Goal: Task Accomplishment & Management: Manage account settings

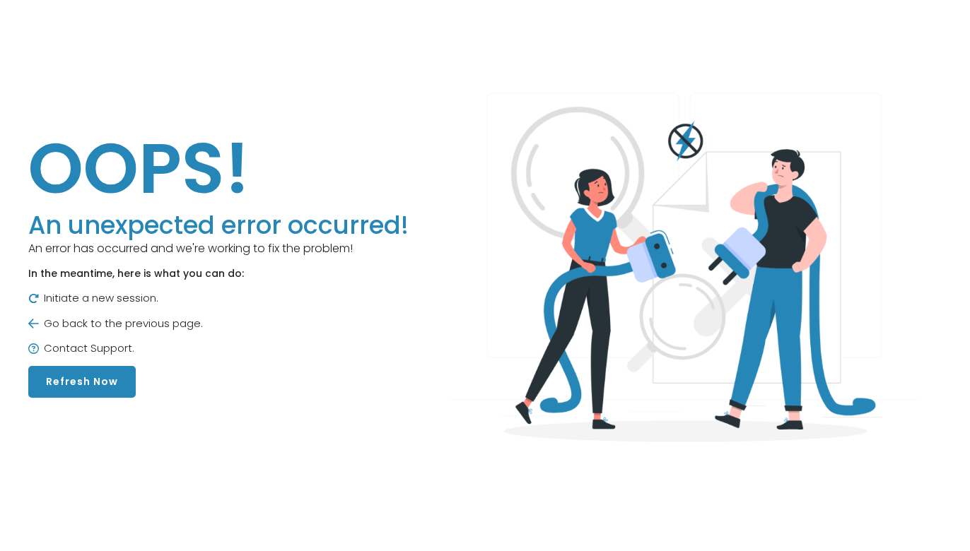
click at [70, 384] on button "Refresh Now" at bounding box center [81, 382] width 107 height 32
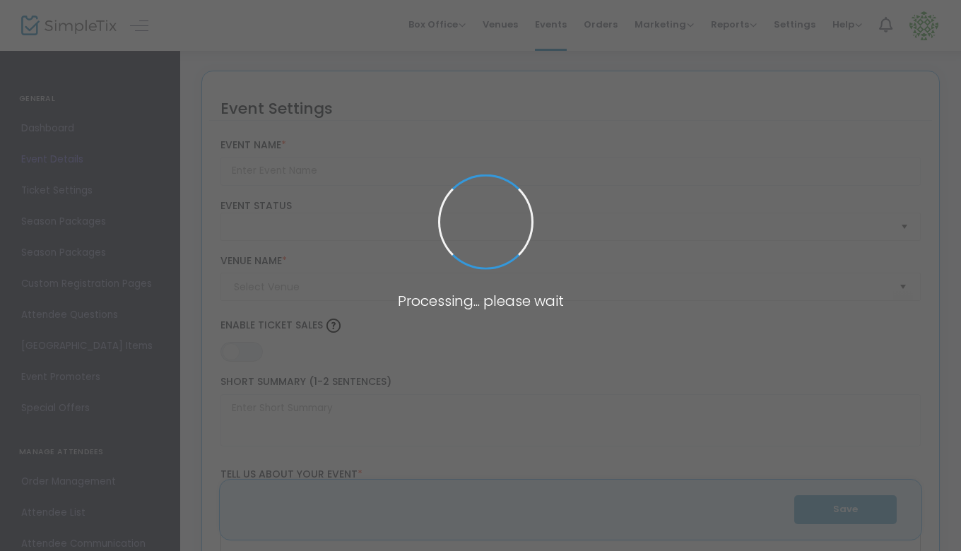
type input "TCSC Chapel Dedication Mass"
type textarea "In [DATE], moved by the sheer number of UT Dallas students gathered for Mass on…"
type input "Buy Tickets"
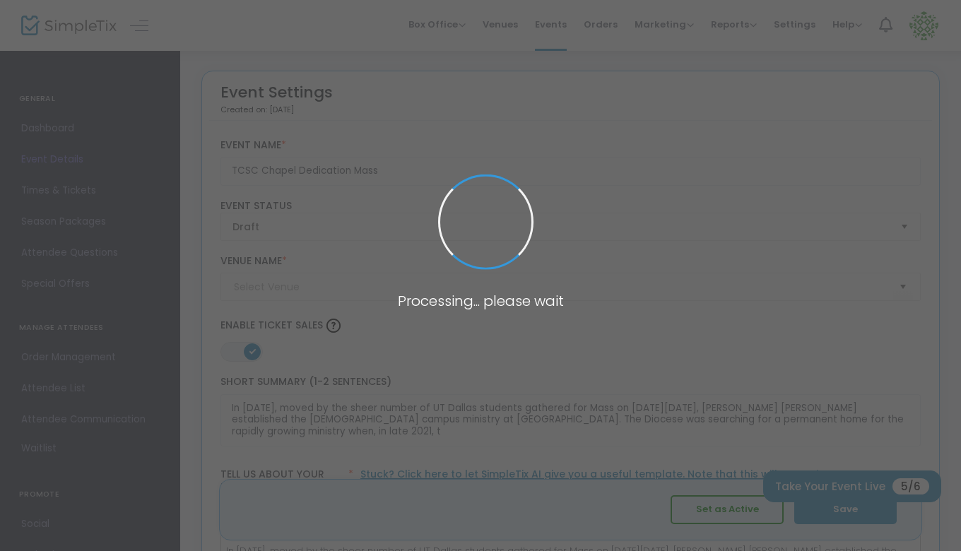
type input "[GEOGRAPHIC_DATA][DEMOGRAPHIC_DATA]"
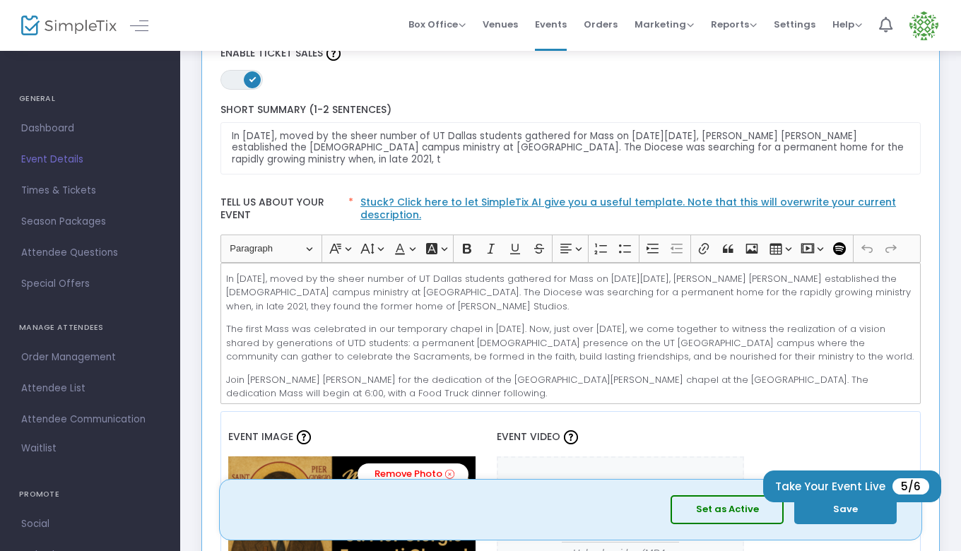
scroll to position [283, 0]
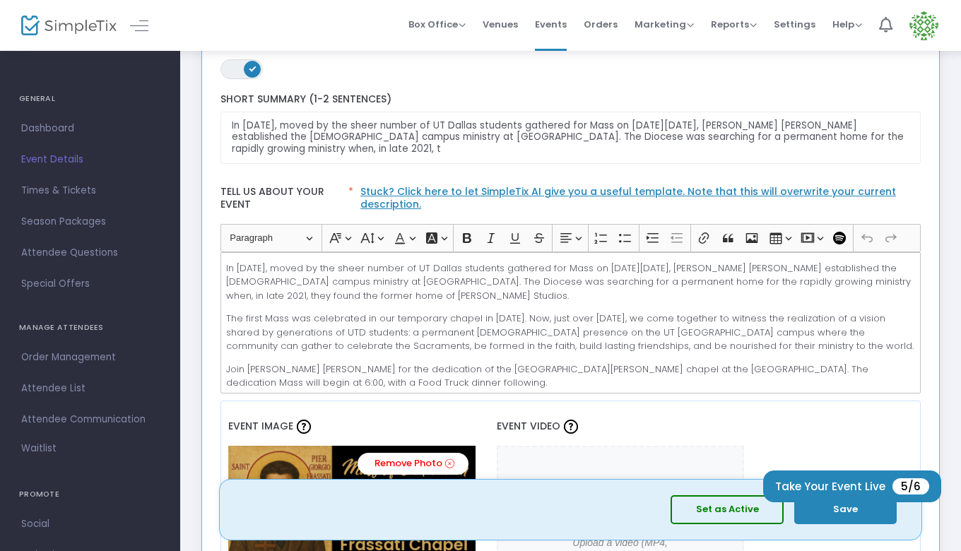
click at [734, 511] on button "Set as Active" at bounding box center [727, 510] width 113 height 29
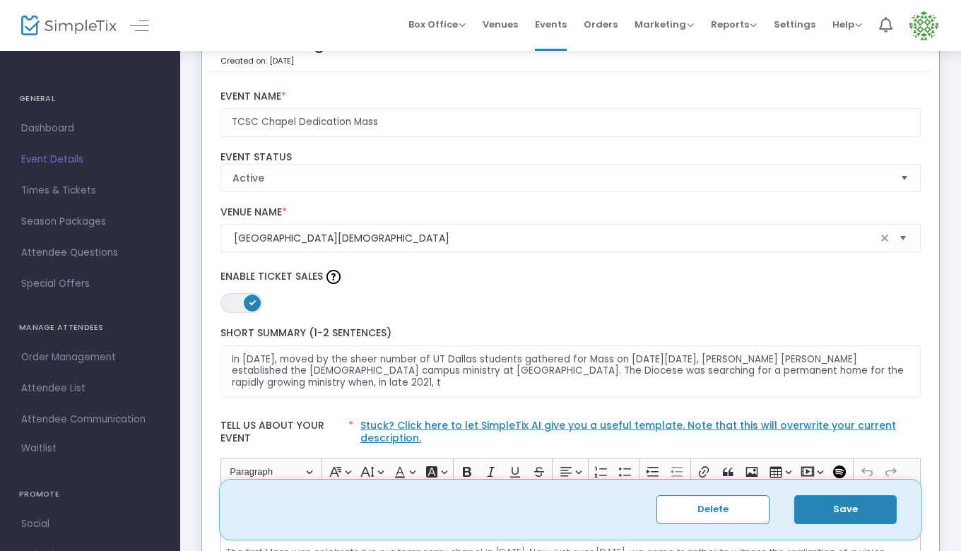
scroll to position [0, 0]
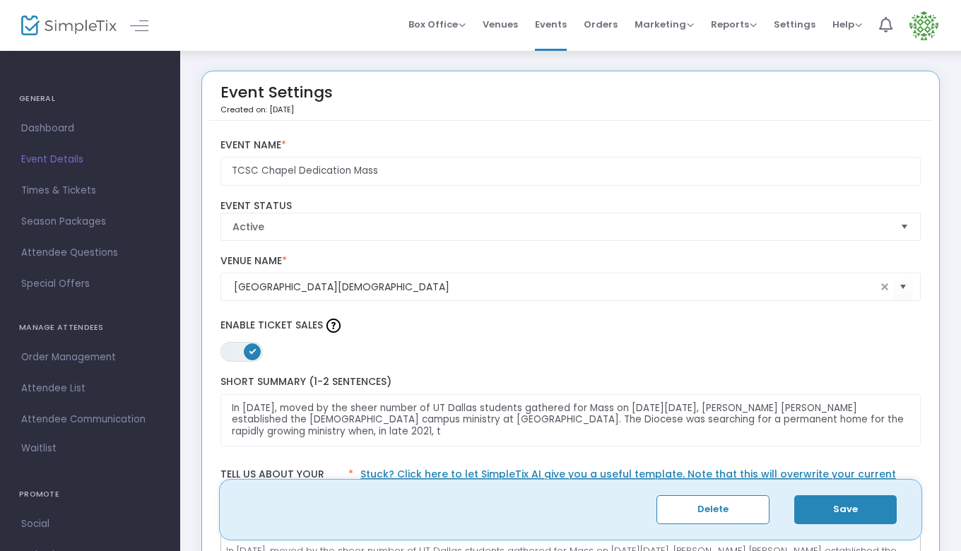
click at [824, 511] on button "Save" at bounding box center [846, 510] width 103 height 29
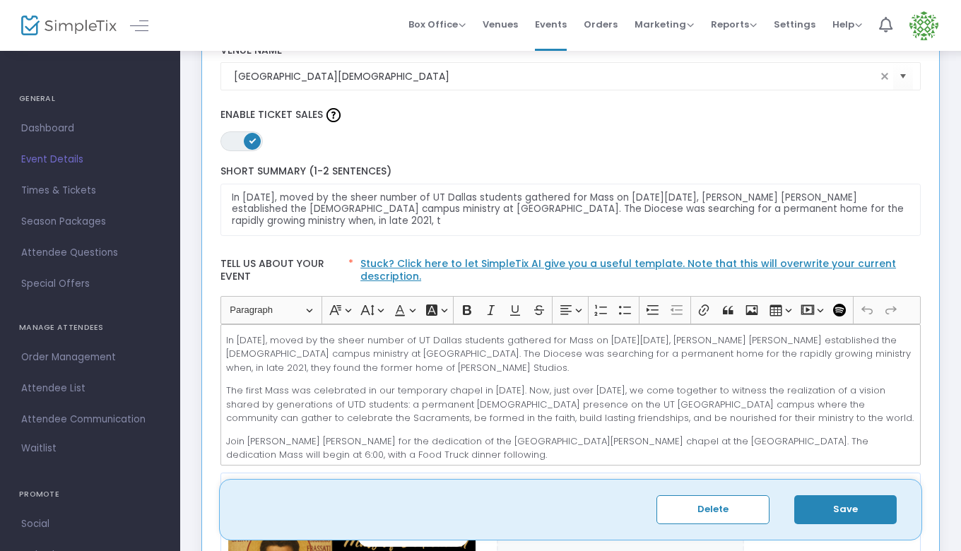
scroll to position [212, 0]
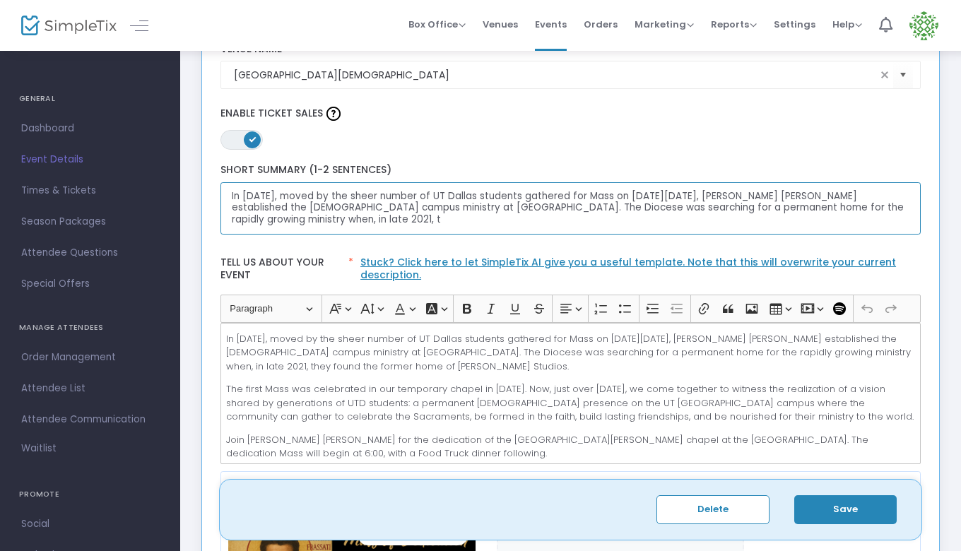
click at [720, 197] on textarea "In 2018, moved by the sheer number of UT Dallas students gathered for Mass on A…" at bounding box center [571, 208] width 701 height 53
click at [551, 439] on p "Join Bishop Burns for the dedication of the Saint Pier Giorgio Frassati chapel …" at bounding box center [570, 447] width 689 height 28
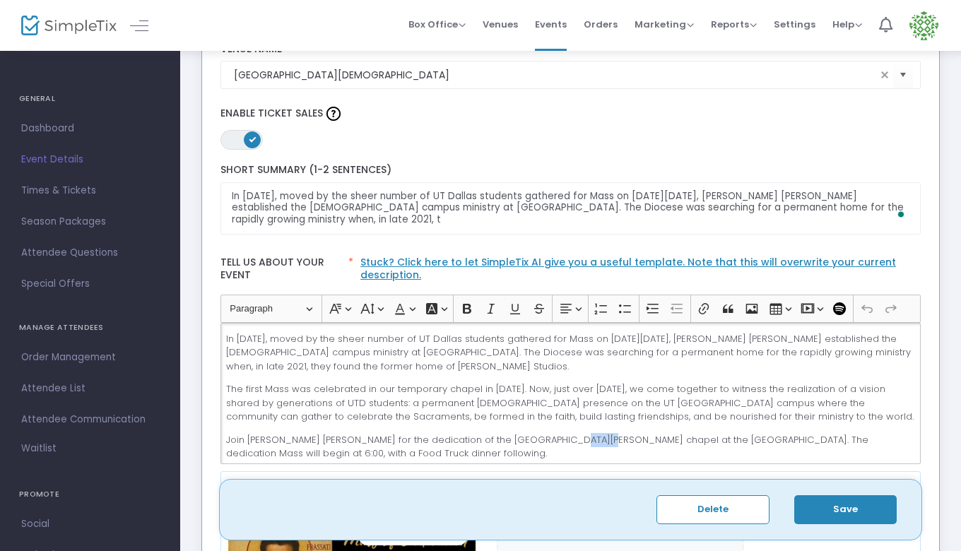
click at [551, 439] on p "Join Bishop Burns for the dedication of the Saint Pier Giorgio Frassati chapel …" at bounding box center [570, 447] width 689 height 28
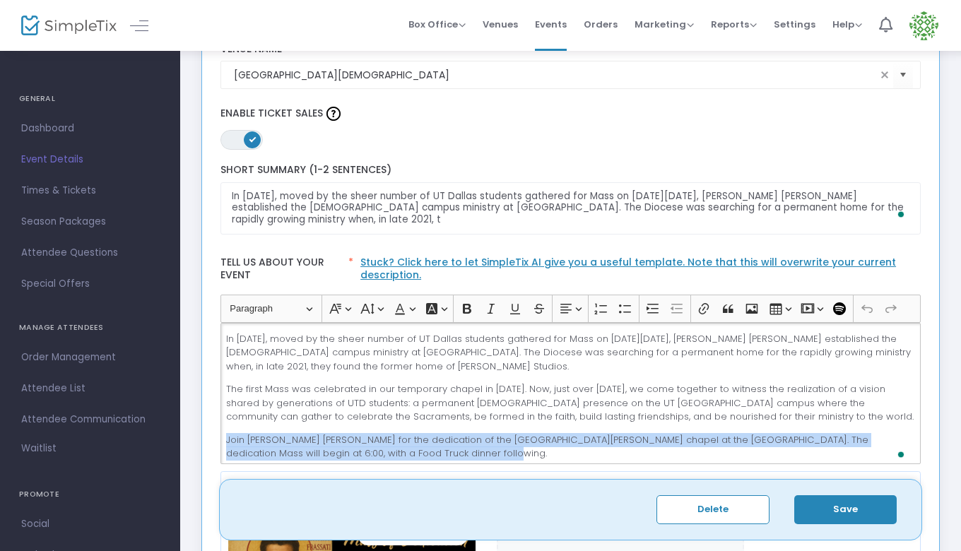
click at [551, 439] on p "Join Bishop Burns for the dedication of the Saint Pier Giorgio Frassati chapel …" at bounding box center [570, 447] width 689 height 28
copy p "Join Bishop Burns for the dedication of the Saint Pier Giorgio Frassati chapel …"
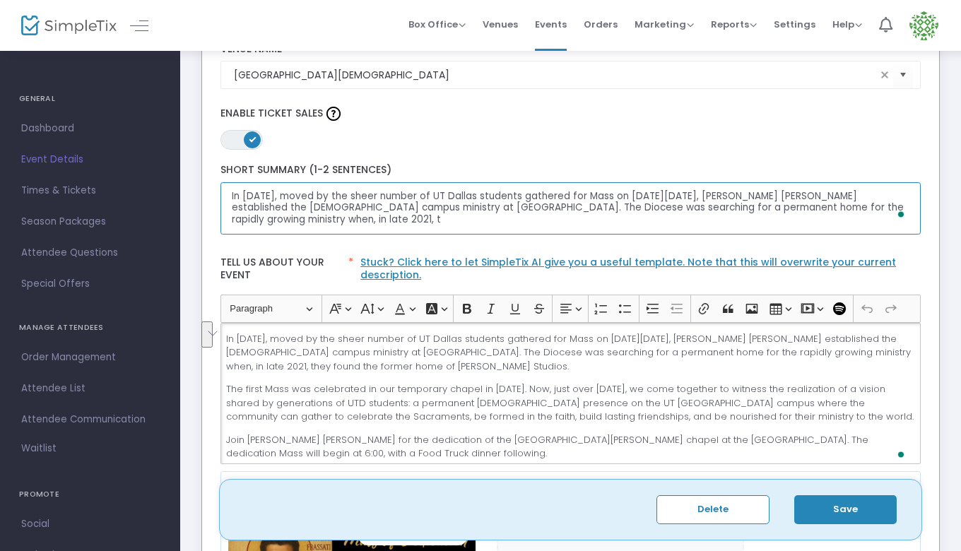
click at [429, 197] on textarea "In 2018, moved by the sheer number of UT Dallas students gathered for Mass on A…" at bounding box center [571, 208] width 701 height 53
paste textarea "Join Bishop Burns for the dedication of the Saint Pier Giorgio Frassati chapel …"
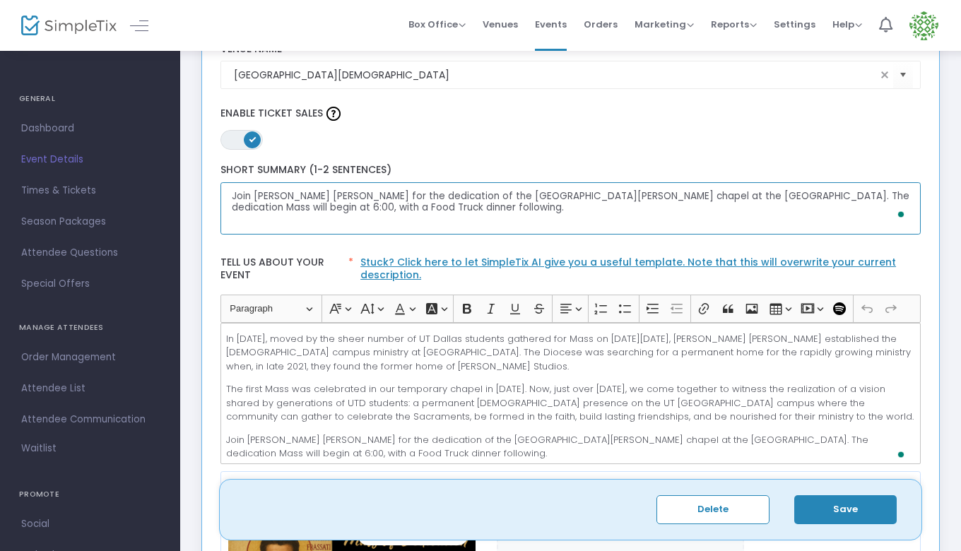
type textarea "Join Bishop Burns for the dedication of the Saint Pier Giorgio Frassati chapel …"
click at [843, 507] on button "Save" at bounding box center [846, 510] width 103 height 29
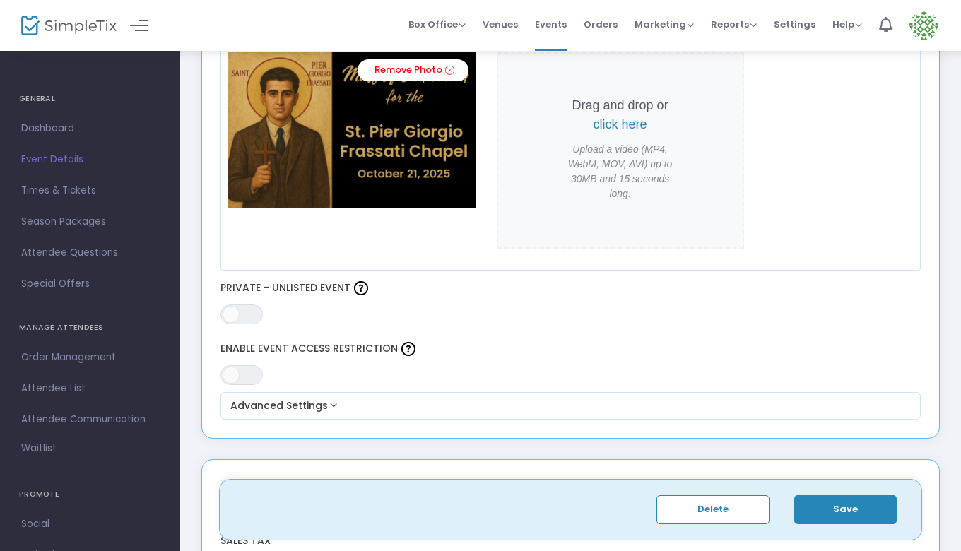
scroll to position [707, 0]
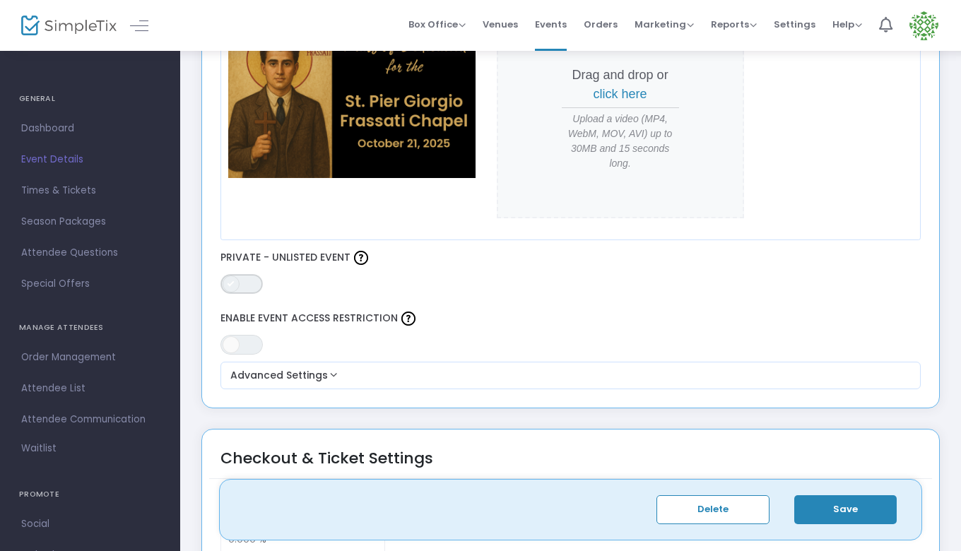
click at [239, 276] on span "ON OFF" at bounding box center [242, 284] width 42 height 20
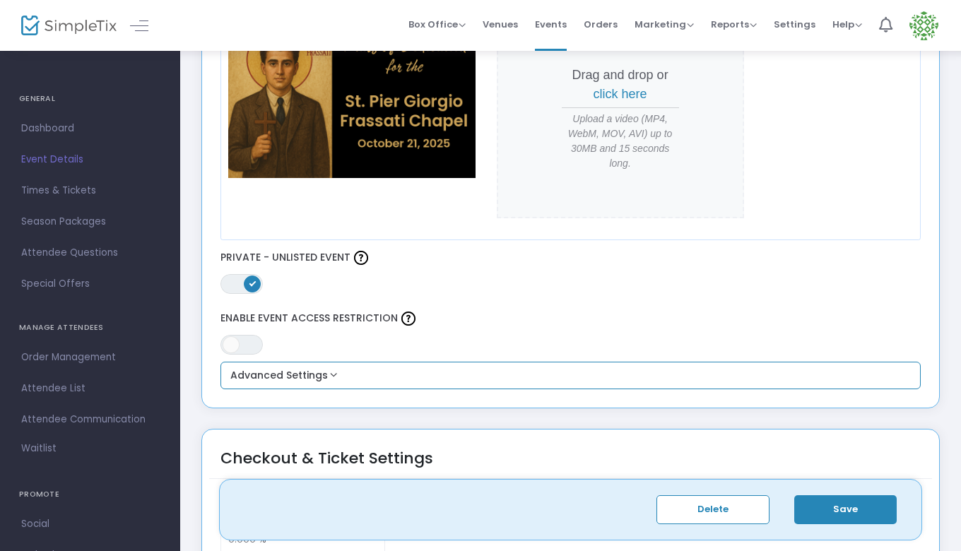
click at [275, 368] on button "Advanced Settings" at bounding box center [571, 376] width 690 height 17
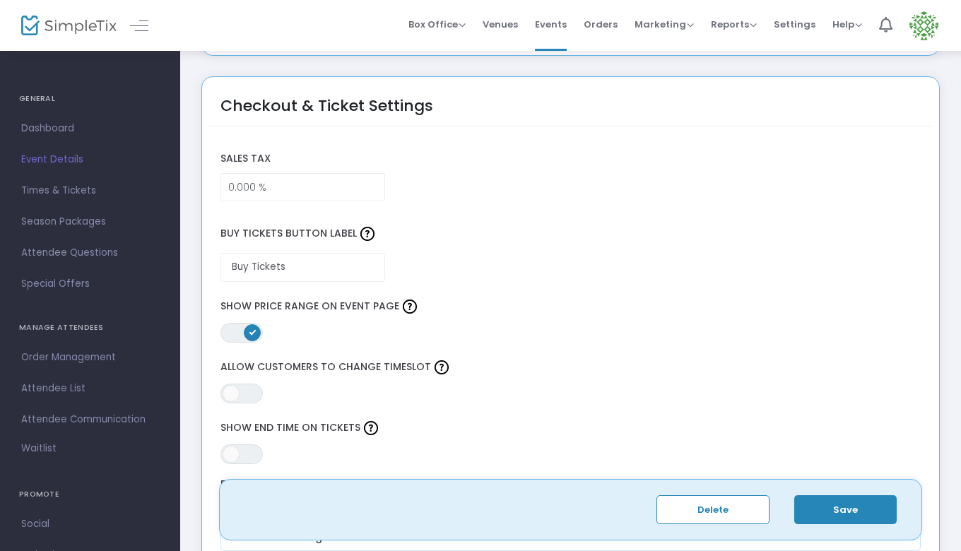
scroll to position [1202, 0]
drag, startPoint x: 306, startPoint y: 260, endPoint x: 122, endPoint y: 233, distance: 185.9
click at [122, 233] on div "GENERAL Dashboard Event Details Times & Tickets Season Packages Season Packages…" at bounding box center [480, 190] width 961 height 2785
type input "RSVP Now!"
click at [255, 327] on span "ON" at bounding box center [252, 330] width 7 height 7
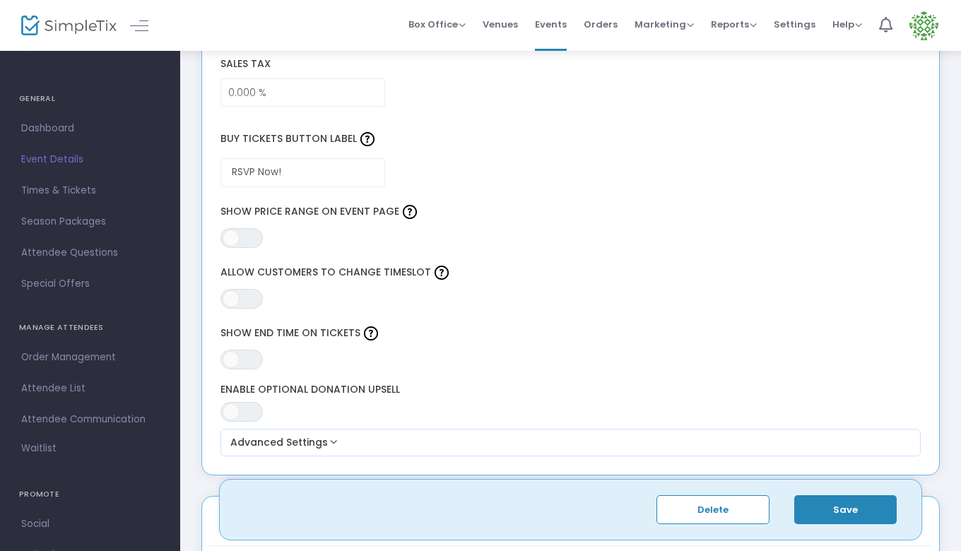
scroll to position [1343, 0]
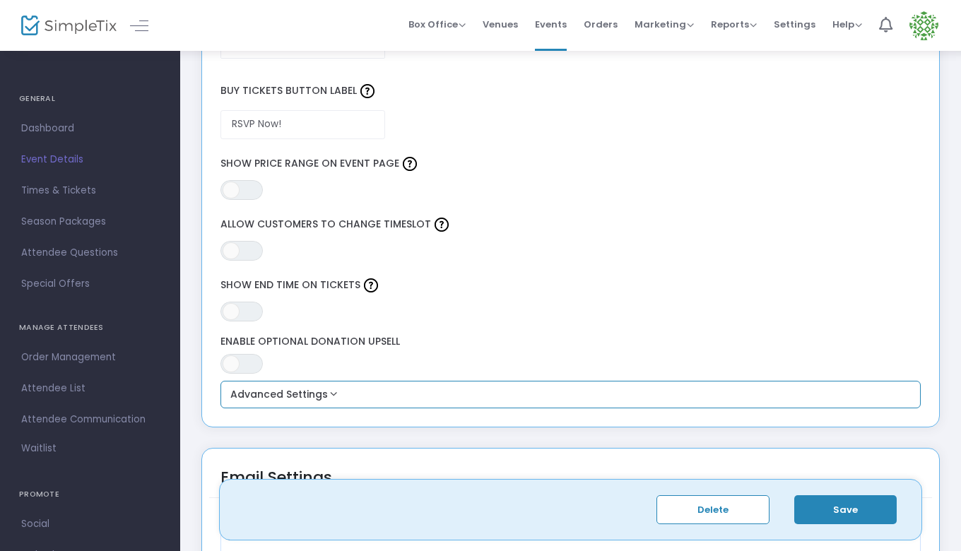
click at [325, 387] on button "Advanced Settings" at bounding box center [571, 395] width 690 height 17
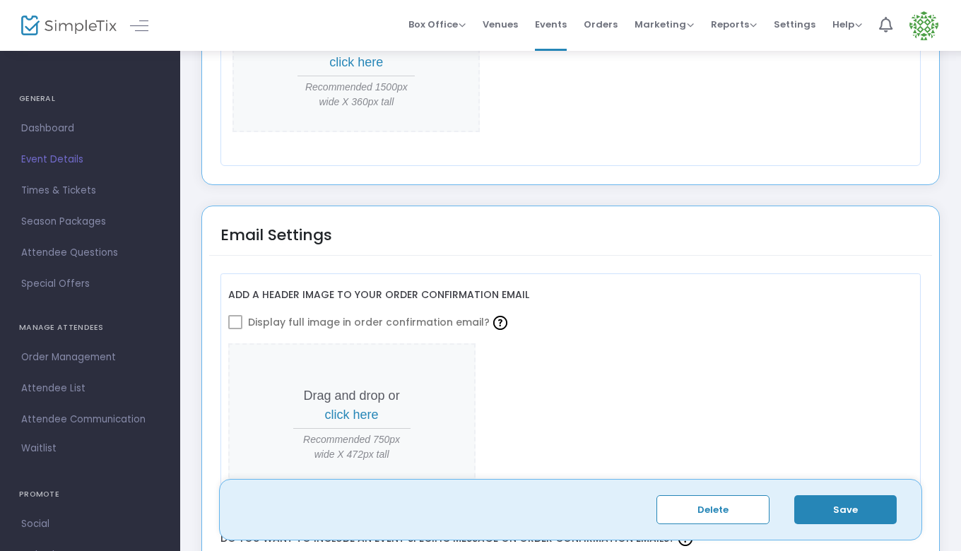
scroll to position [1979, 0]
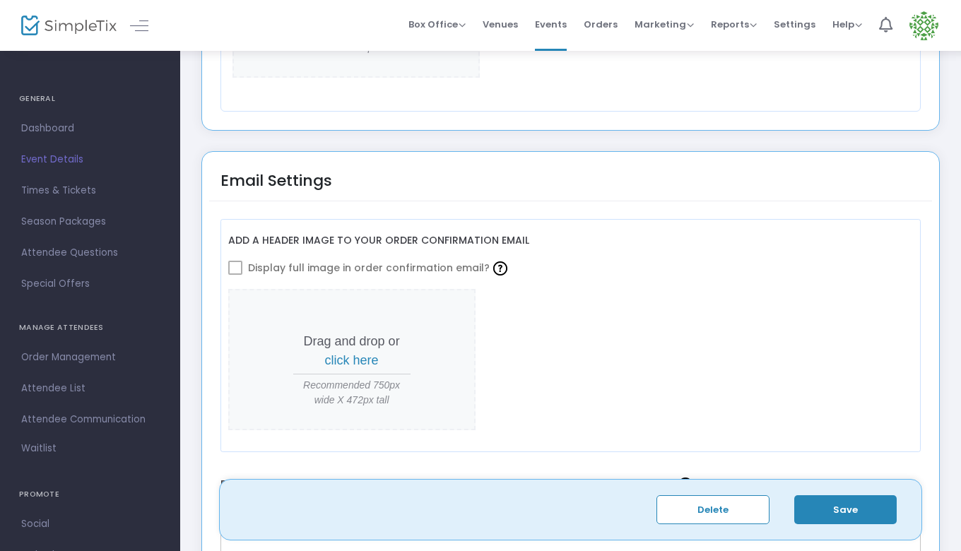
click at [826, 503] on button "Save" at bounding box center [846, 510] width 103 height 29
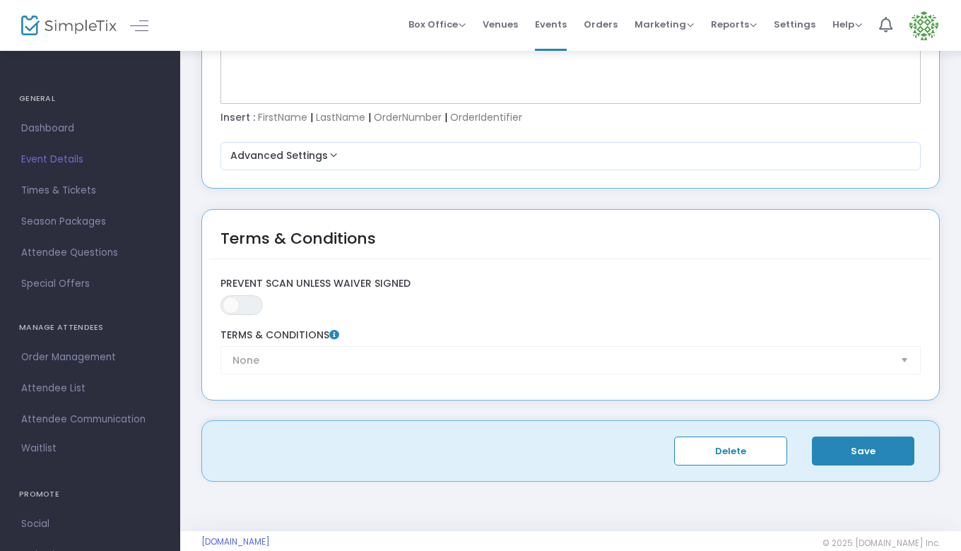
scroll to position [2557, 0]
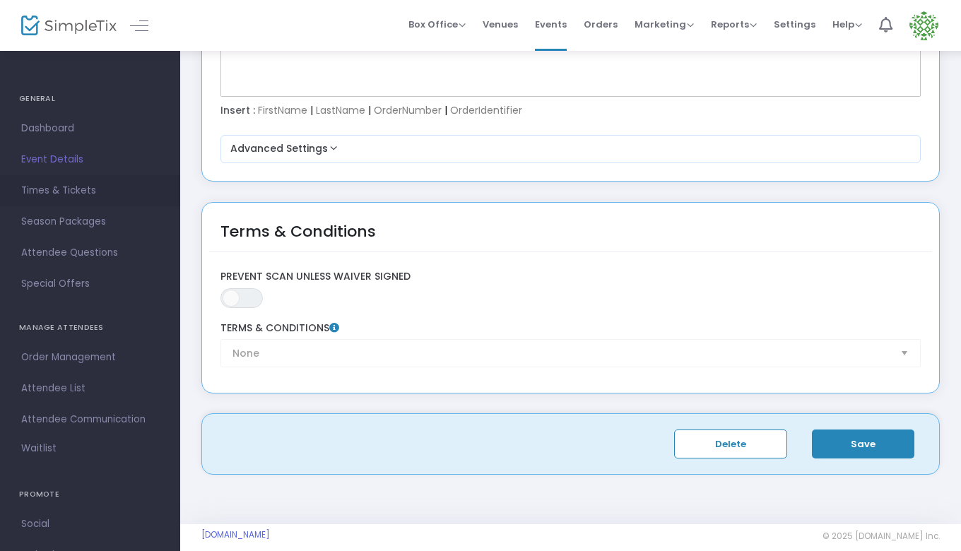
click at [41, 185] on span "Times & Tickets" at bounding box center [90, 191] width 138 height 18
